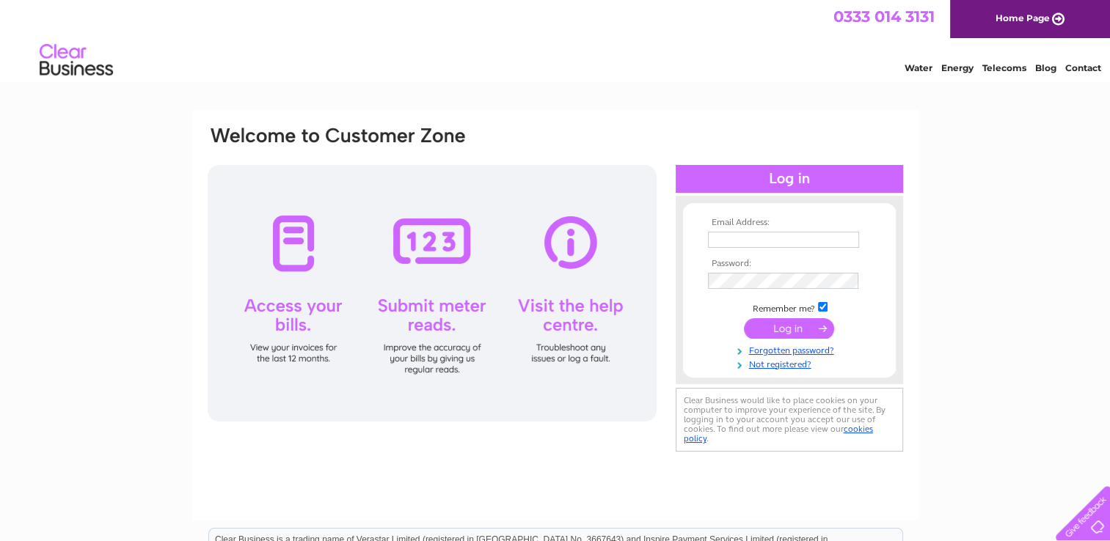
type input "[EMAIL_ADDRESS][DOMAIN_NAME]"
click at [794, 329] on input "submit" at bounding box center [789, 328] width 90 height 21
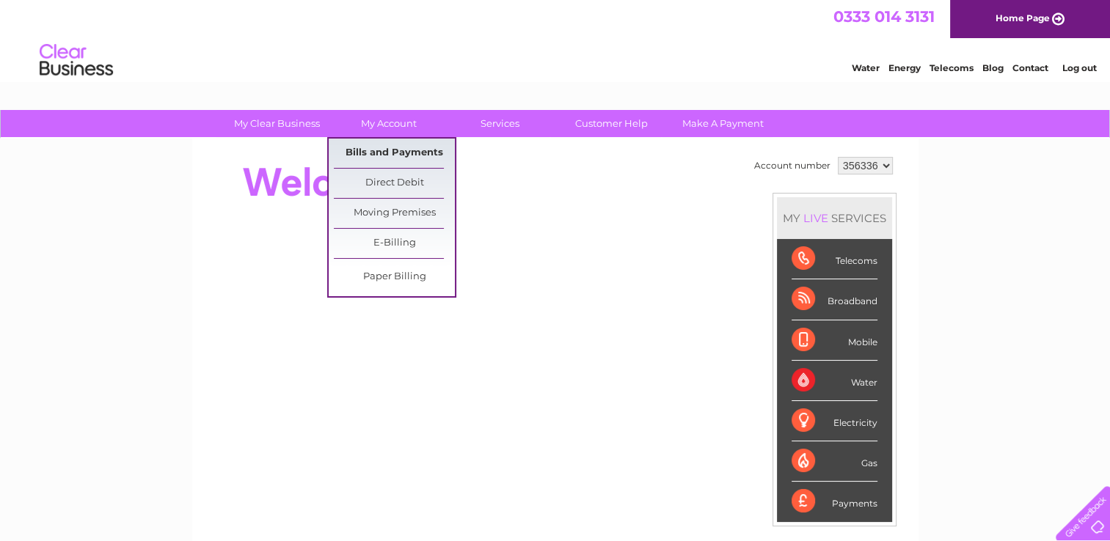
click at [387, 146] on link "Bills and Payments" at bounding box center [394, 153] width 121 height 29
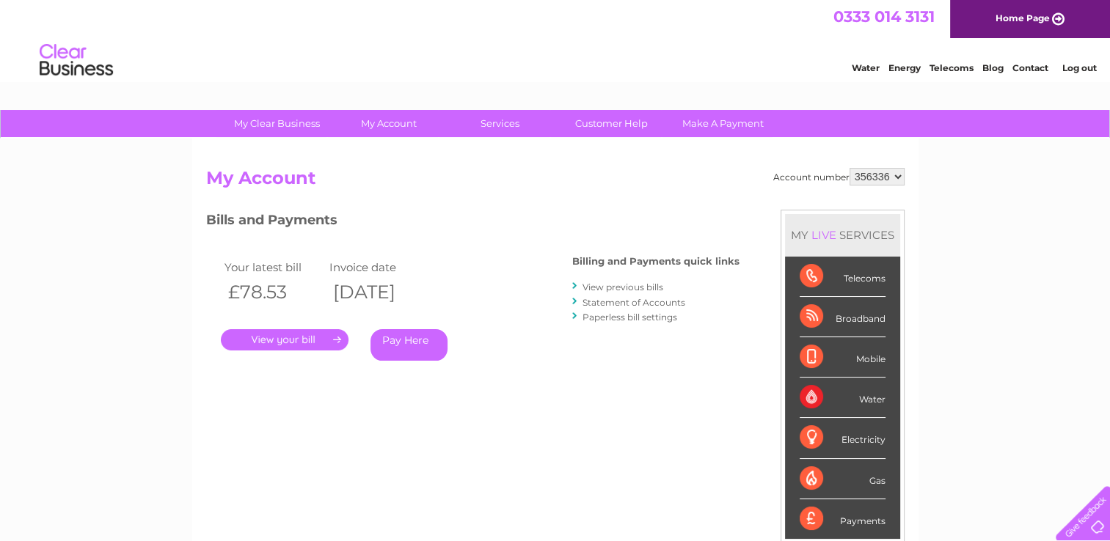
click at [630, 286] on link "View previous bills" at bounding box center [622, 287] width 81 height 11
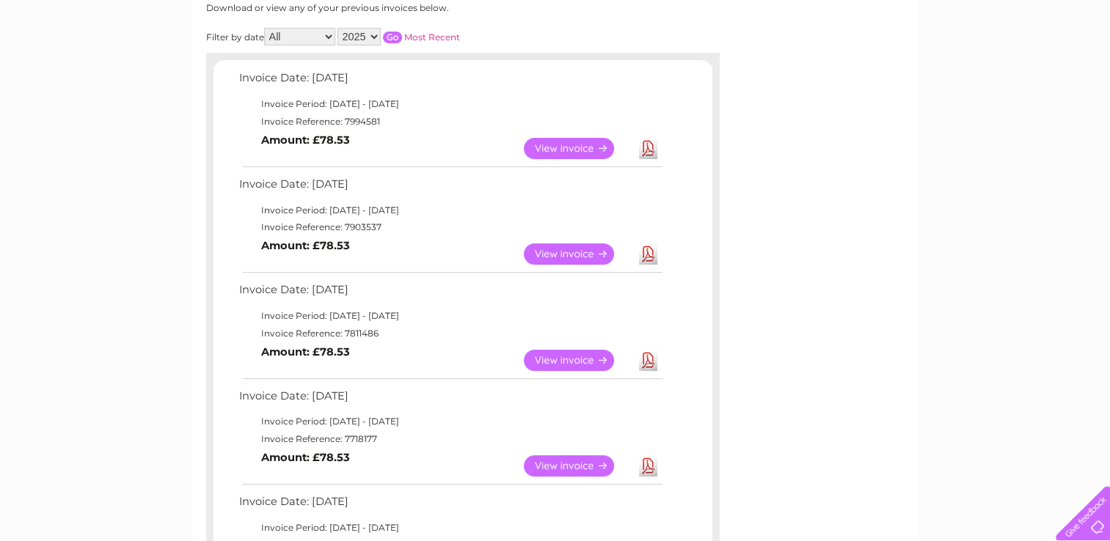
scroll to position [227, 0]
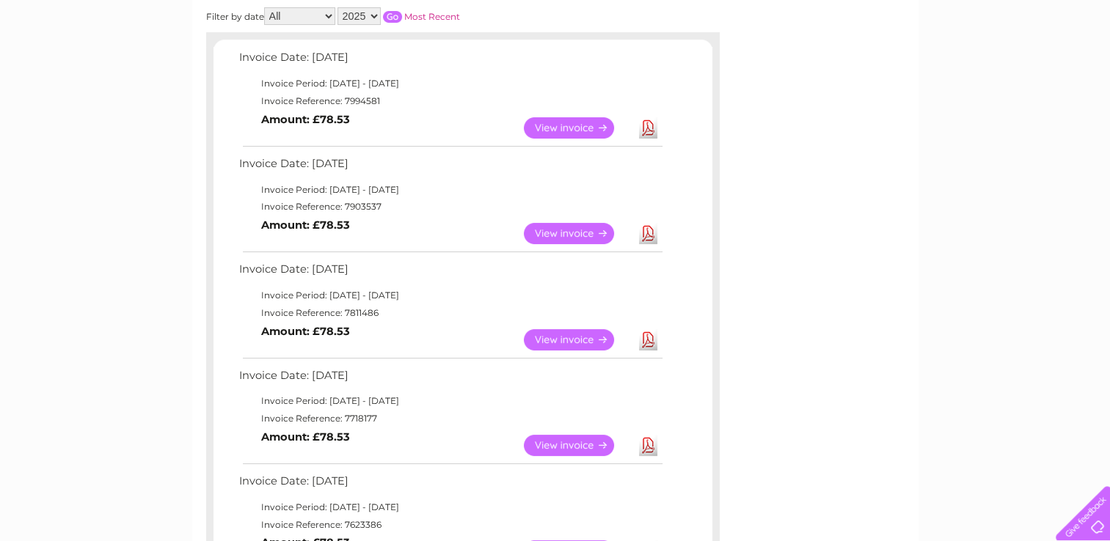
click at [581, 337] on link "View" at bounding box center [578, 339] width 108 height 21
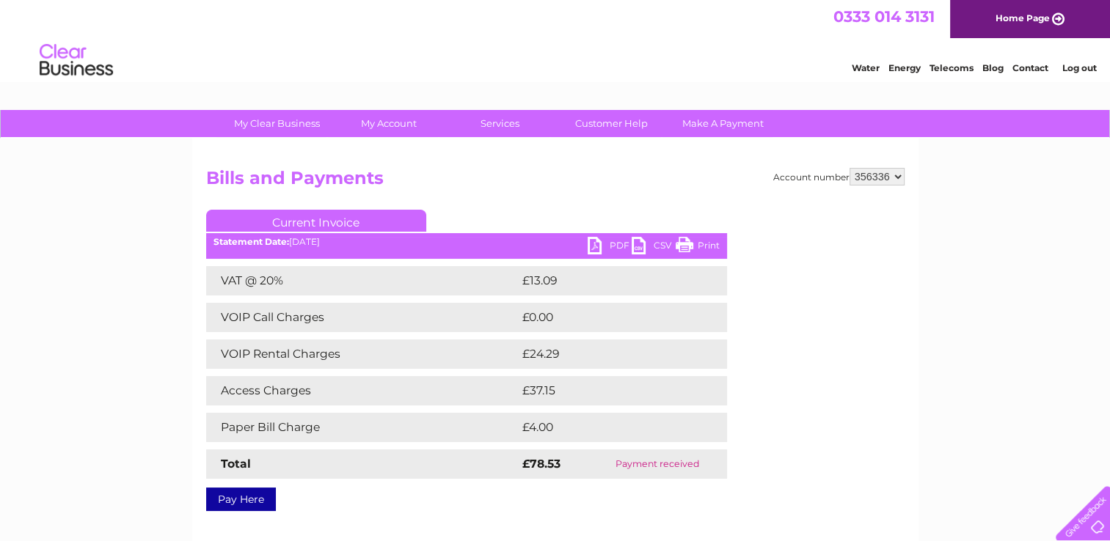
click at [607, 243] on link "PDF" at bounding box center [610, 247] width 44 height 21
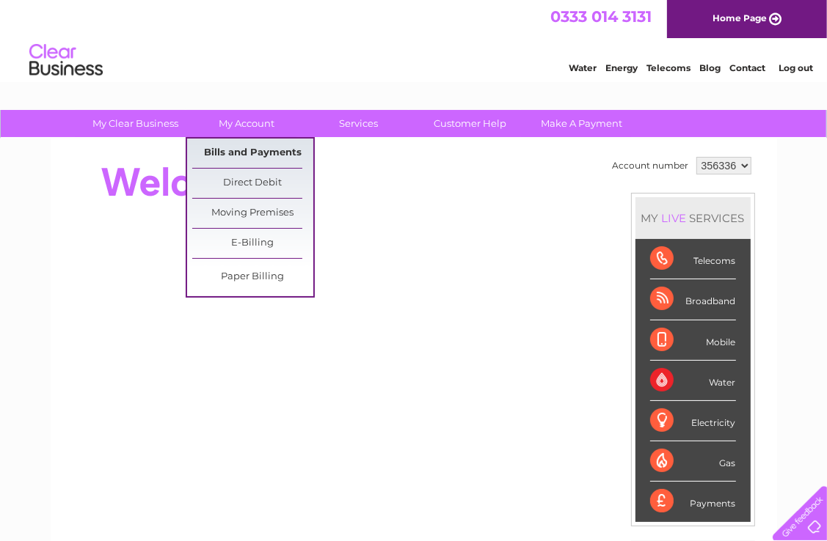
click at [265, 147] on link "Bills and Payments" at bounding box center [252, 153] width 121 height 29
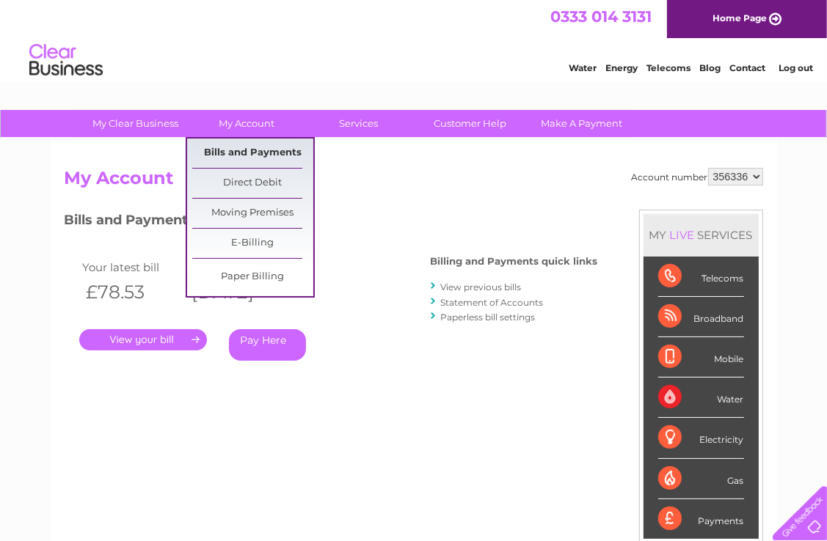
click at [259, 151] on link "Bills and Payments" at bounding box center [252, 153] width 121 height 29
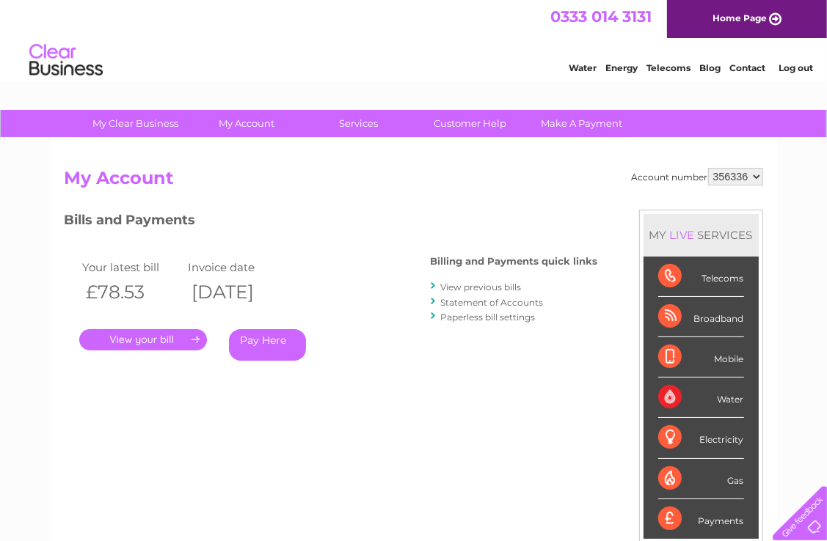
click at [505, 288] on link "View previous bills" at bounding box center [481, 287] width 81 height 11
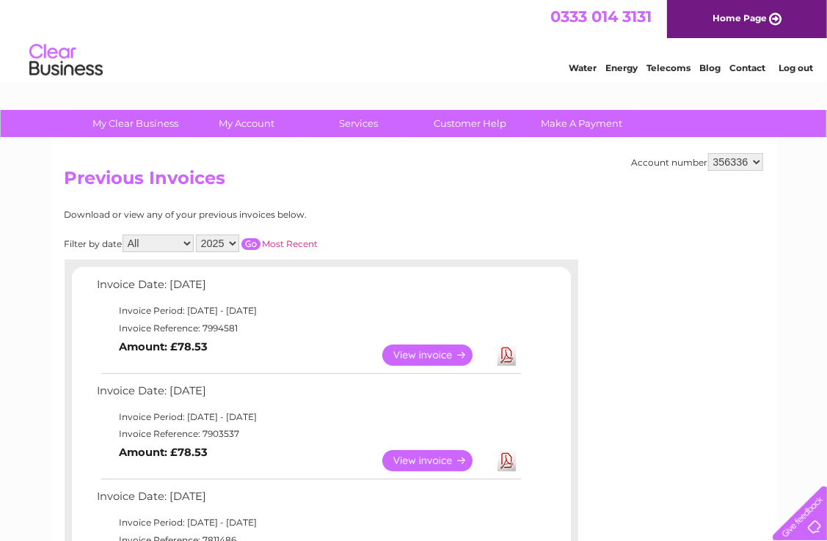
click at [510, 461] on link "Download" at bounding box center [506, 460] width 18 height 21
click at [508, 354] on link "Download" at bounding box center [506, 355] width 18 height 21
